Goal: Information Seeking & Learning: Learn about a topic

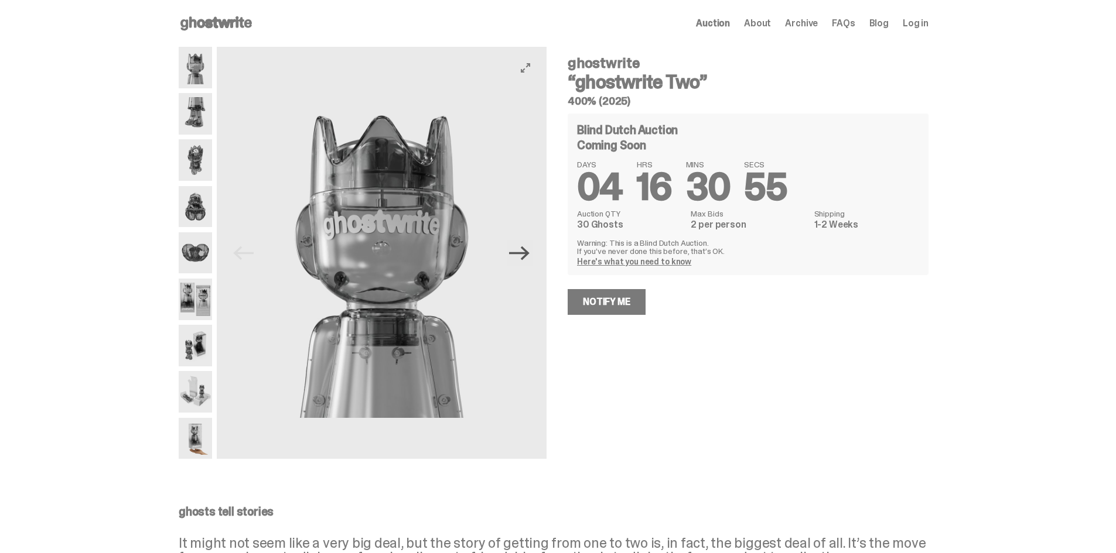
click at [522, 259] on icon "Next" at bounding box center [519, 253] width 20 height 20
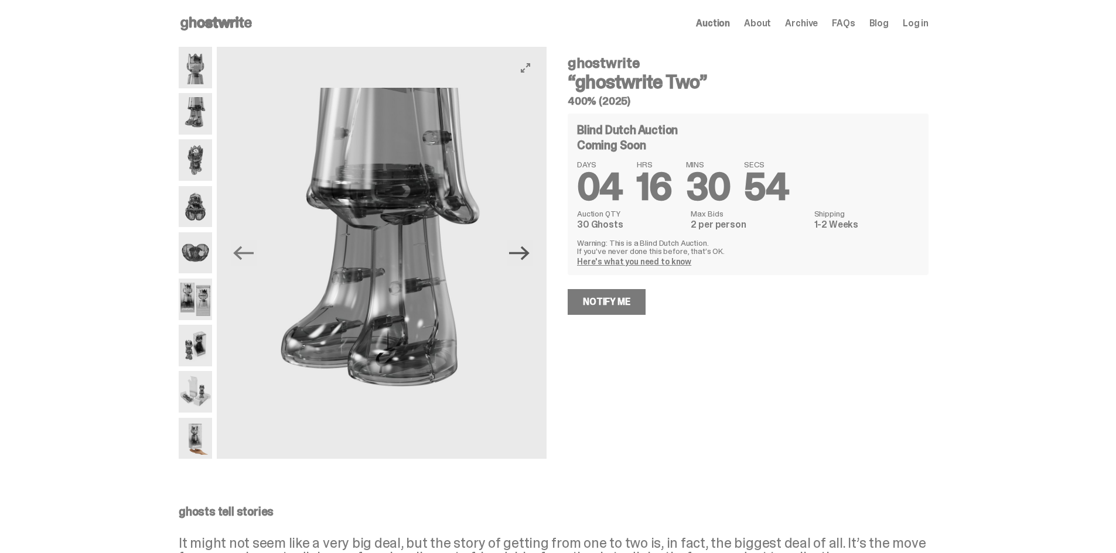
click at [522, 259] on icon "Next" at bounding box center [519, 253] width 20 height 20
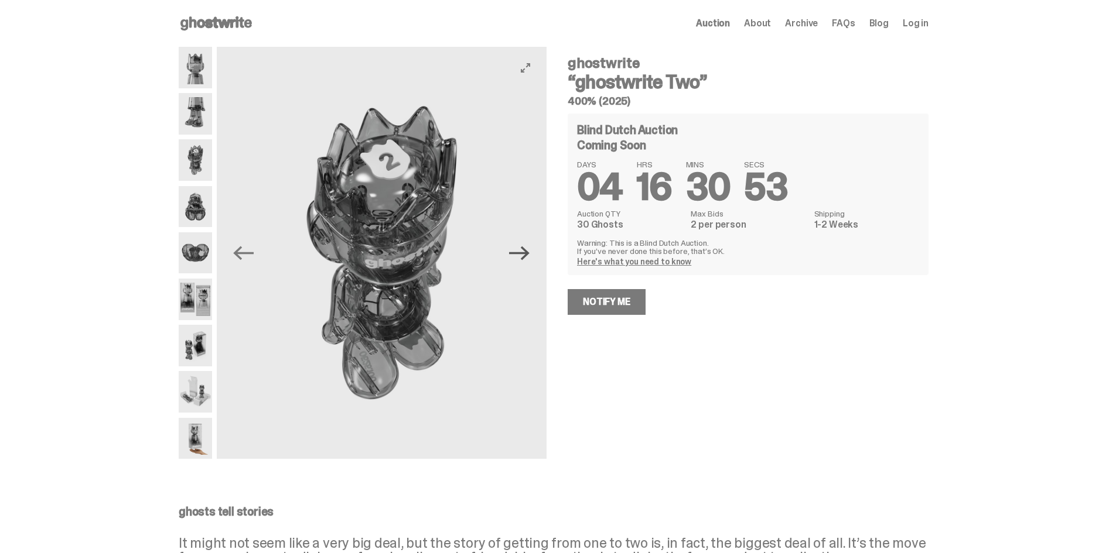
click at [522, 259] on icon "Next" at bounding box center [519, 253] width 20 height 20
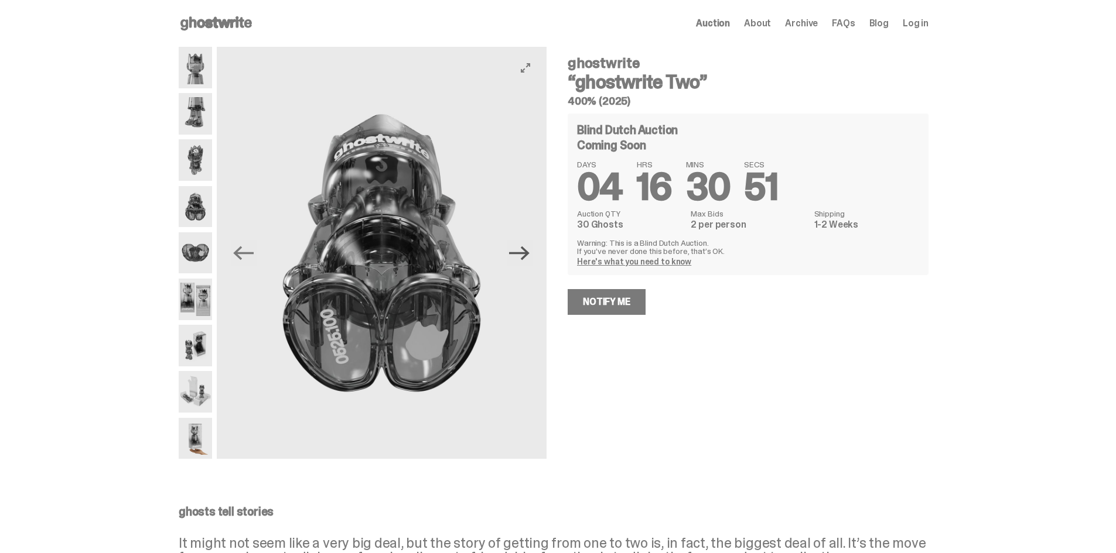
click at [522, 259] on icon "Next" at bounding box center [519, 253] width 20 height 20
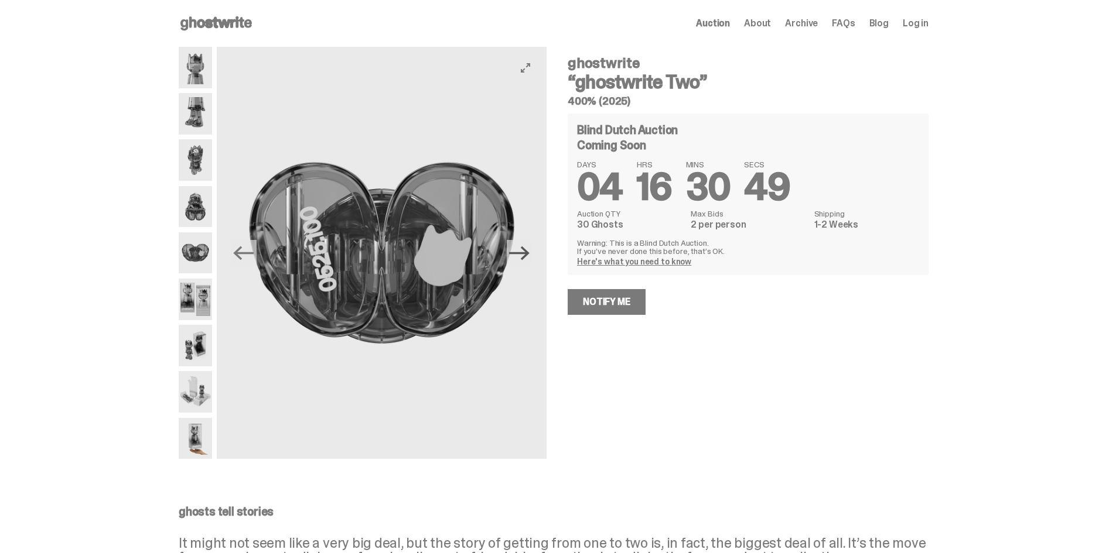
click at [522, 259] on icon "Next" at bounding box center [519, 253] width 20 height 20
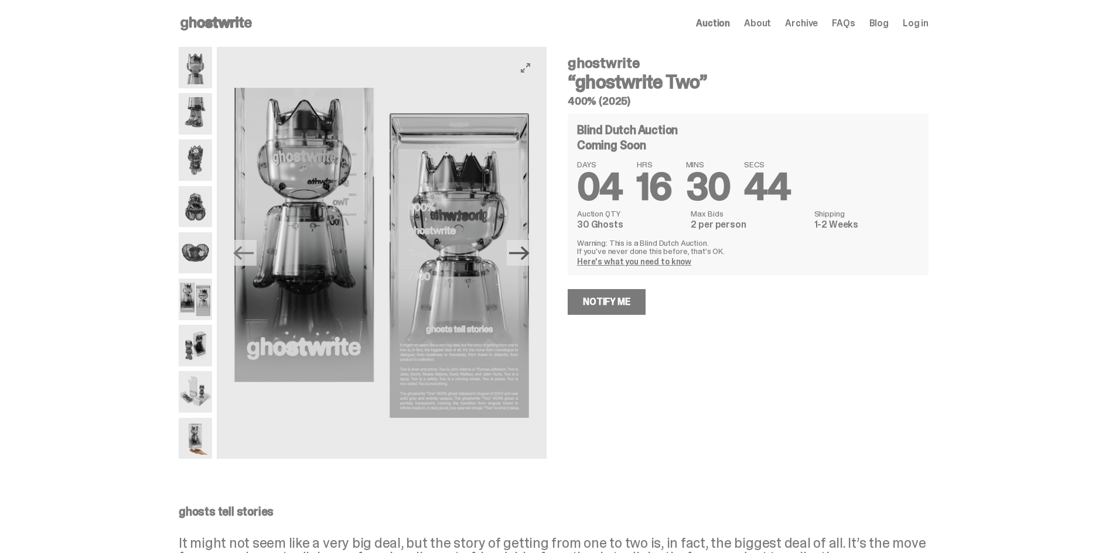
click at [522, 259] on icon "Next" at bounding box center [519, 253] width 20 height 20
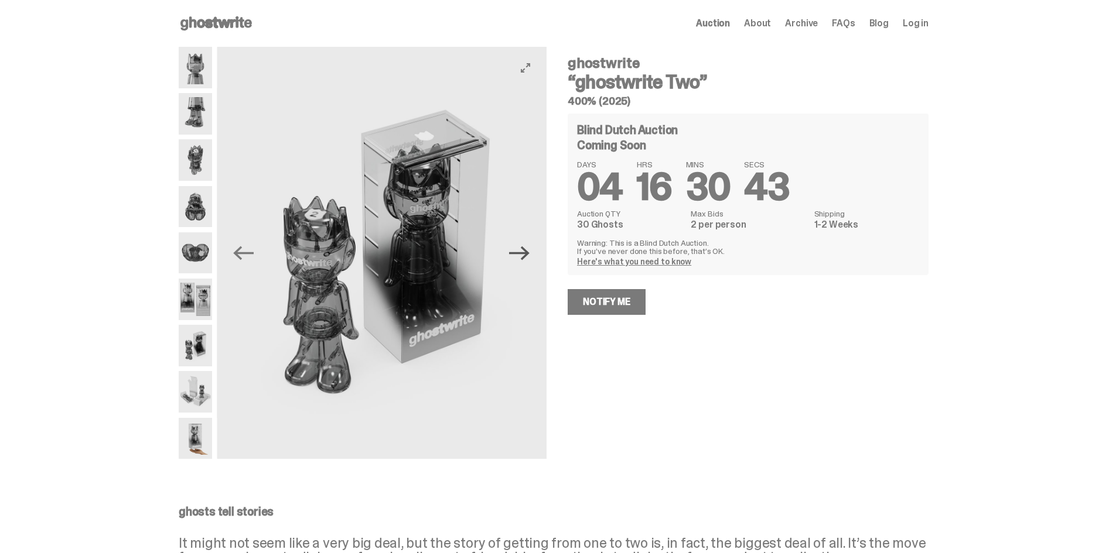
click at [522, 259] on icon "Next" at bounding box center [519, 253] width 20 height 20
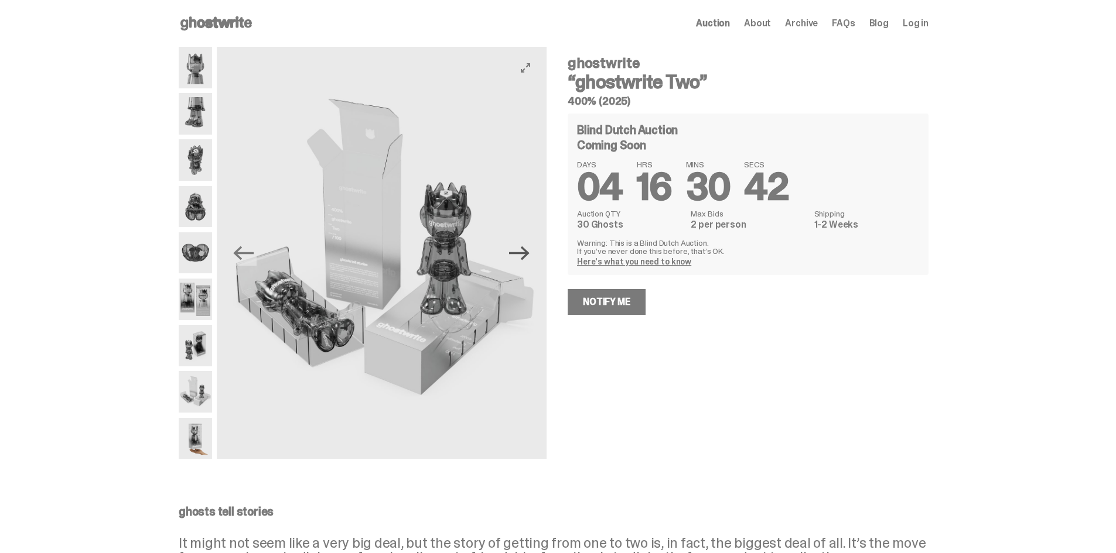
click at [522, 259] on icon "Next" at bounding box center [519, 253] width 20 height 20
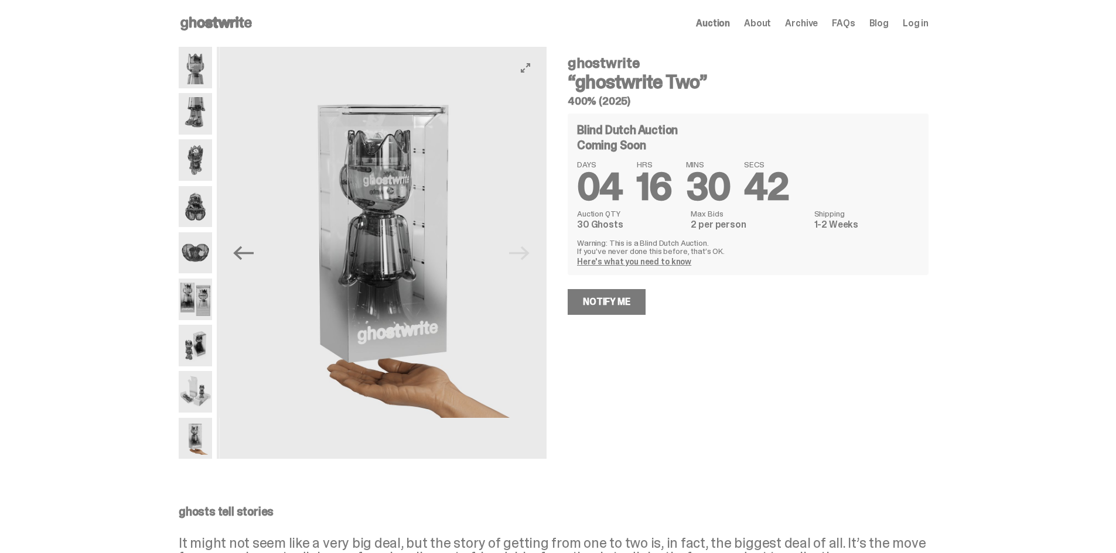
click at [522, 259] on img at bounding box center [385, 253] width 330 height 412
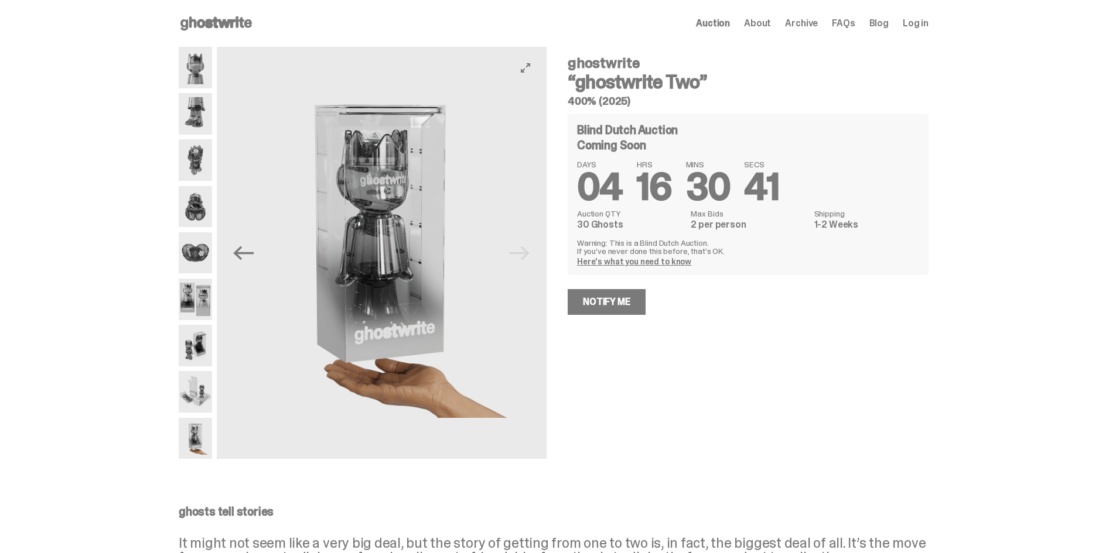
click at [522, 259] on img at bounding box center [382, 253] width 330 height 412
